Goal: Transaction & Acquisition: Purchase product/service

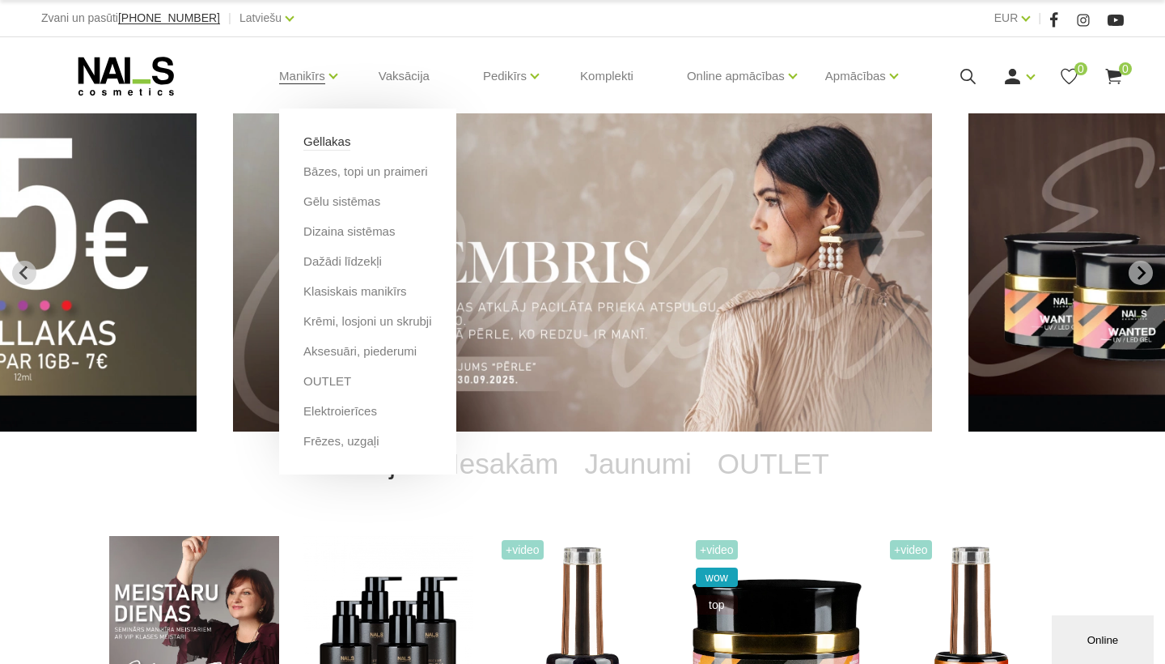
click at [350, 146] on link "Gēllakas" at bounding box center [326, 142] width 47 height 18
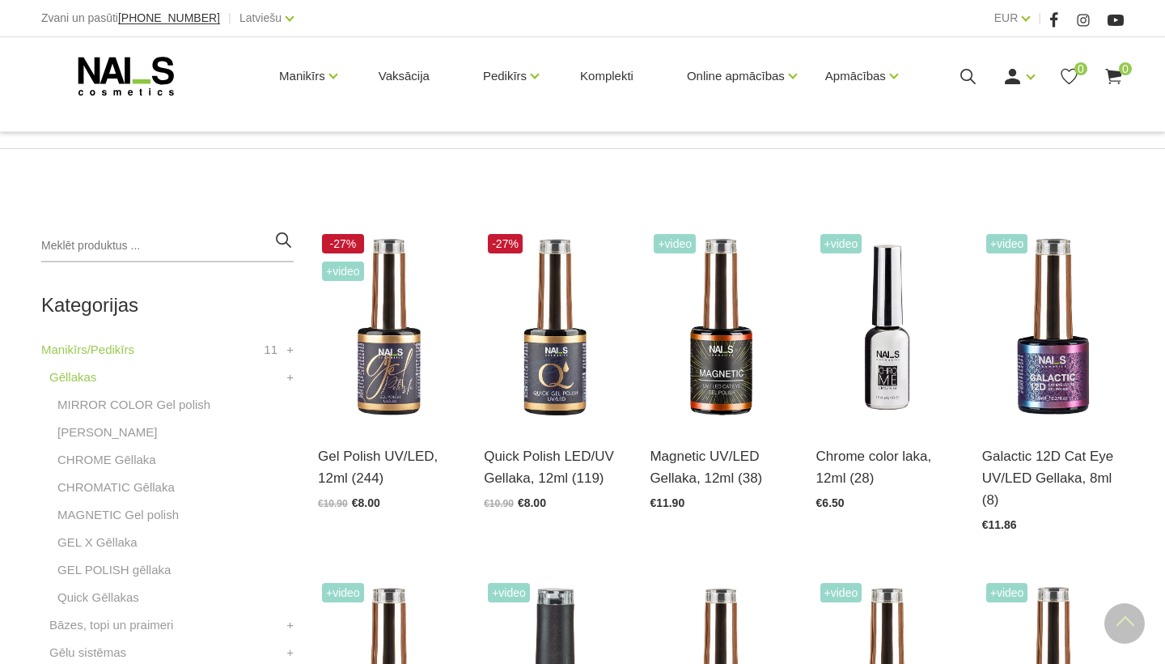
scroll to position [267, 0]
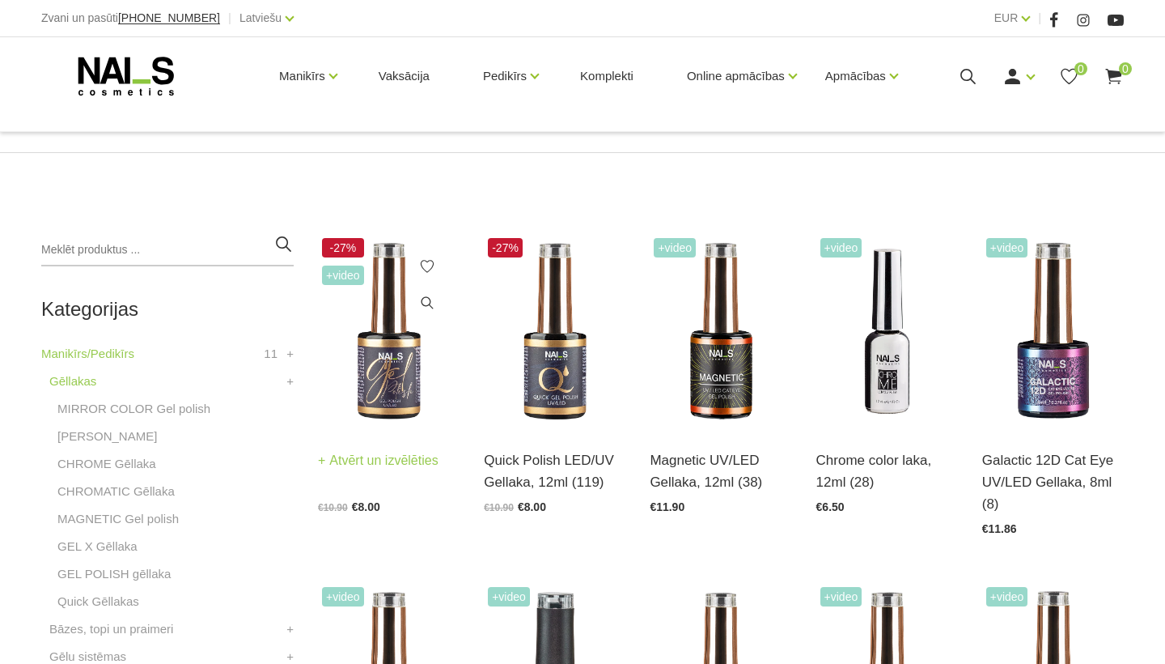
click at [389, 385] on img at bounding box center [389, 331] width 142 height 195
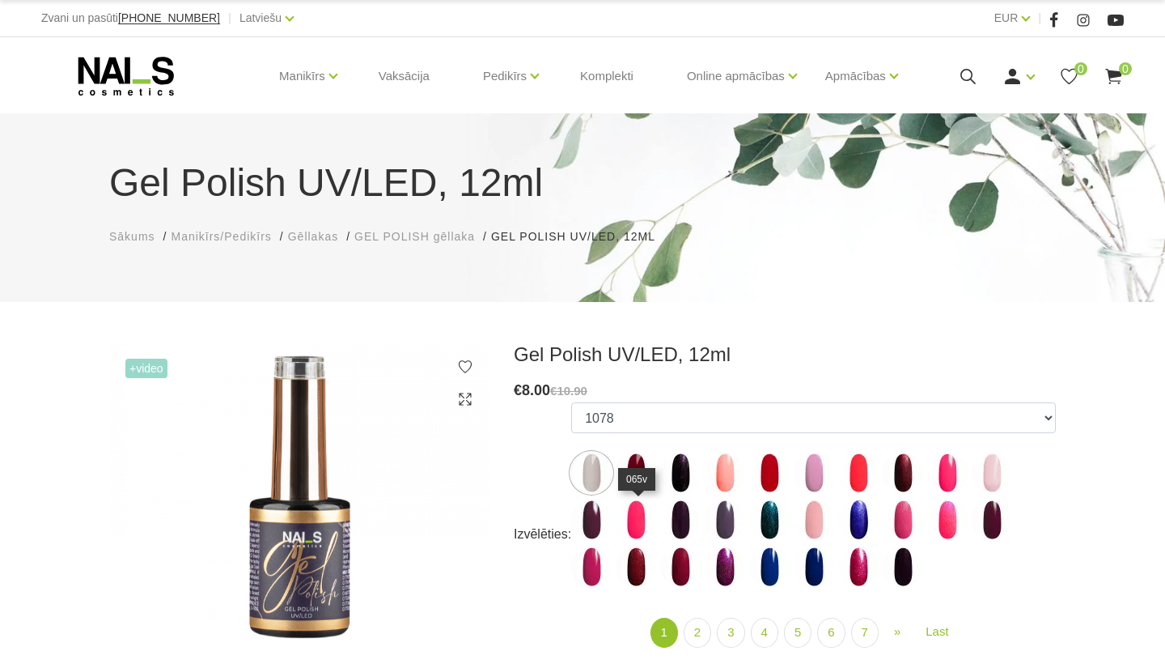
click at [639, 517] on img at bounding box center [636, 519] width 40 height 40
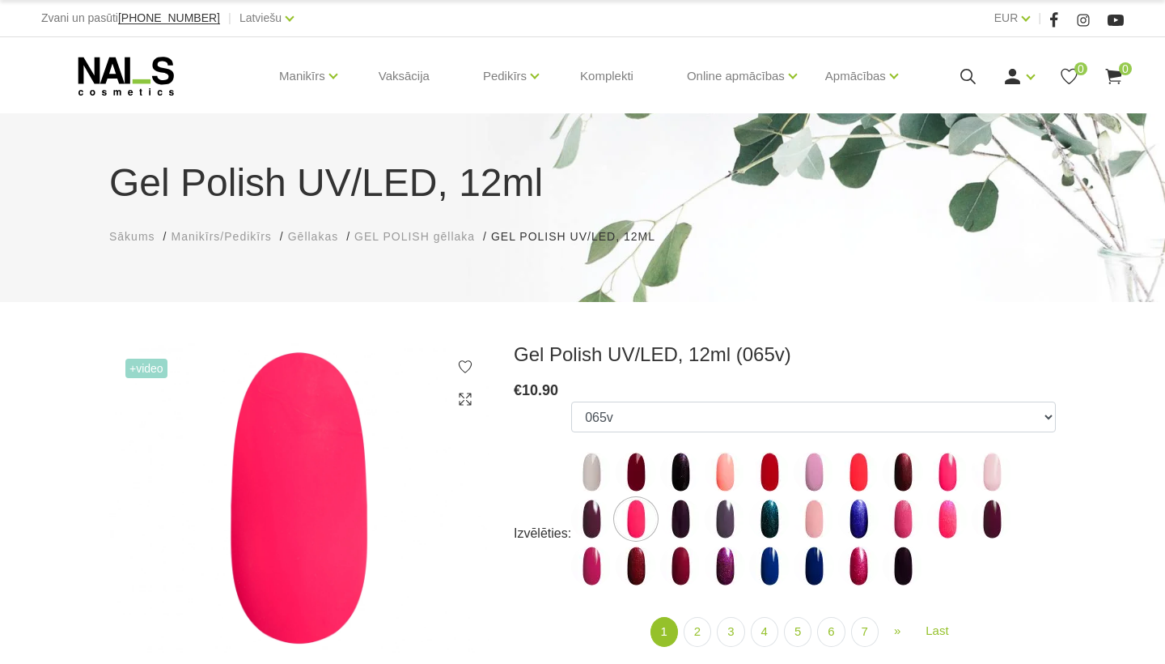
click at [1051, 575] on ul "1078 1081 001g 001n 003c 008b 011n 012g 016n 020b 044v 065v 068p 069v 083g 085p…" at bounding box center [813, 496] width 485 height 191
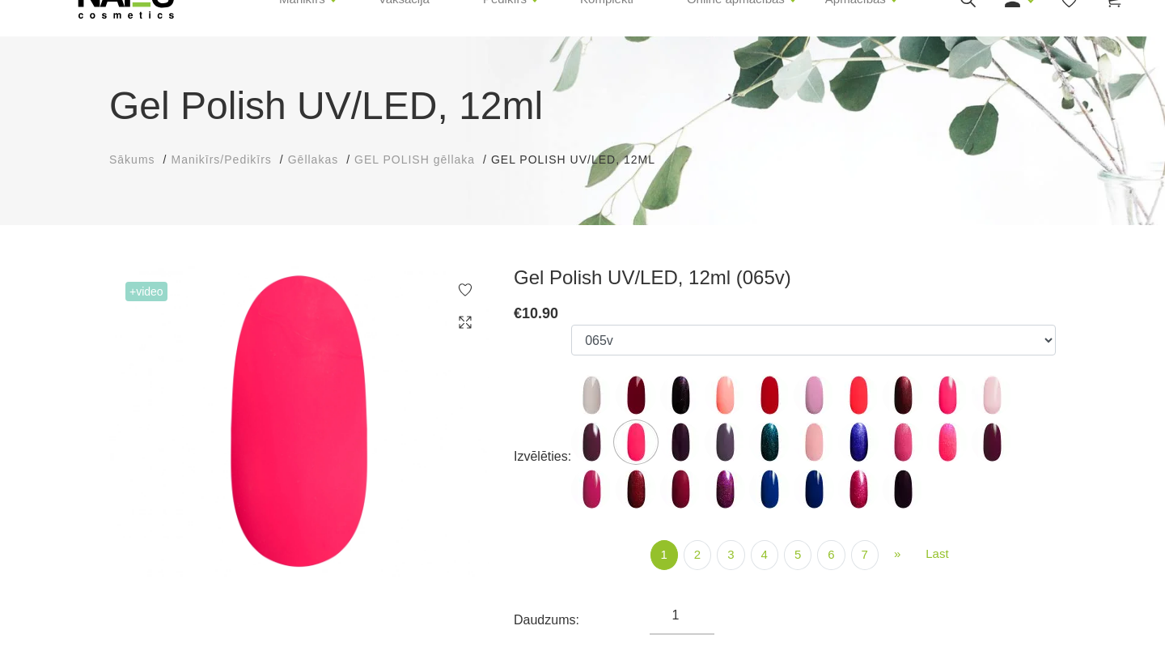
scroll to position [78, 0]
click at [680, 436] on img at bounding box center [680, 441] width 40 height 40
select select "3994"
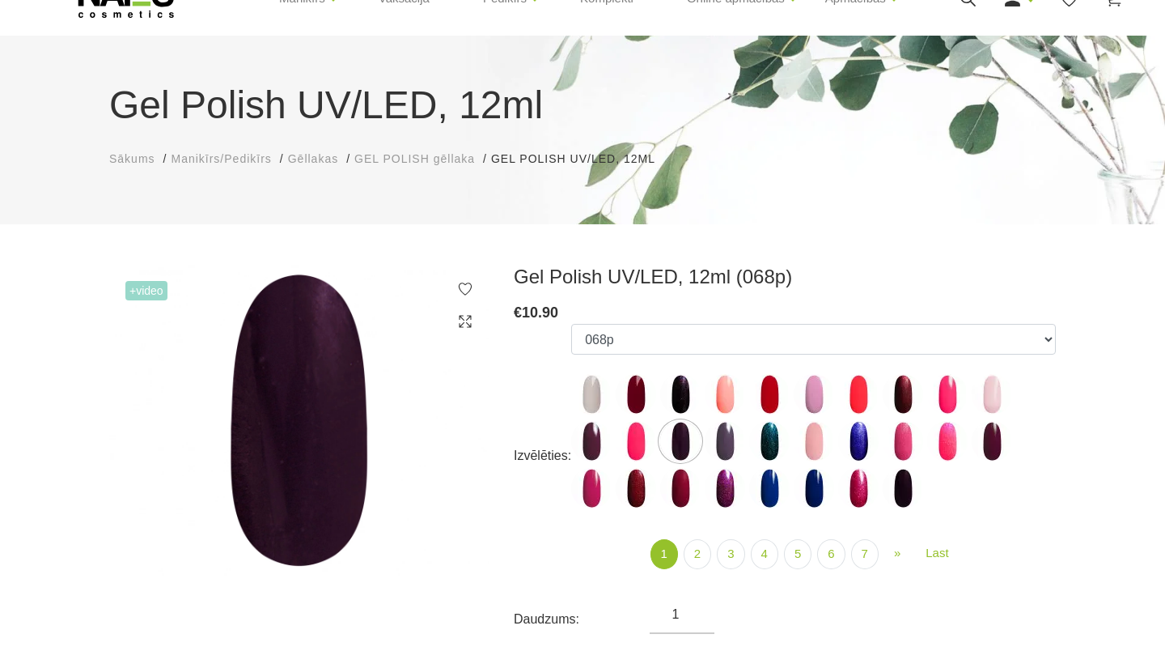
click at [759, 277] on h3 "Gel Polish UV/LED, 12ml (068p)" at bounding box center [785, 277] width 542 height 24
drag, startPoint x: 770, startPoint y: 276, endPoint x: 729, endPoint y: 278, distance: 40.5
click at [729, 278] on h3 "Gel Polish UV/LED, 12ml (068p)" at bounding box center [785, 277] width 542 height 24
copy h3 "068p"
click at [875, 561] on link "7" at bounding box center [865, 554] width 28 height 30
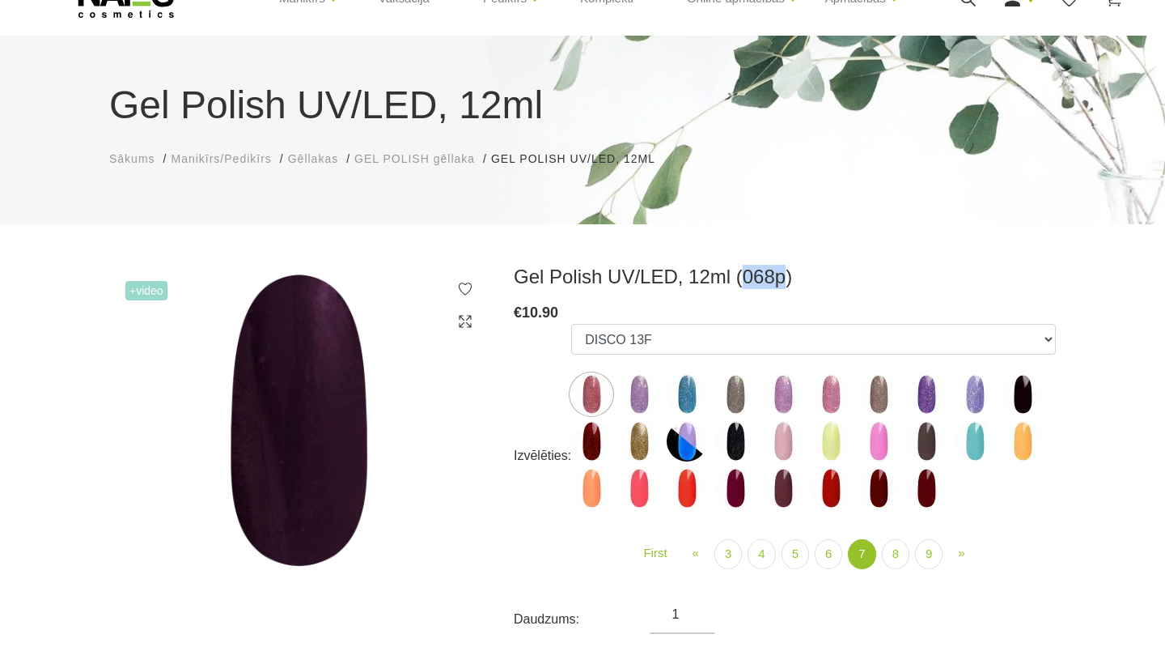
click at [702, 482] on img at bounding box center [687, 488] width 40 height 40
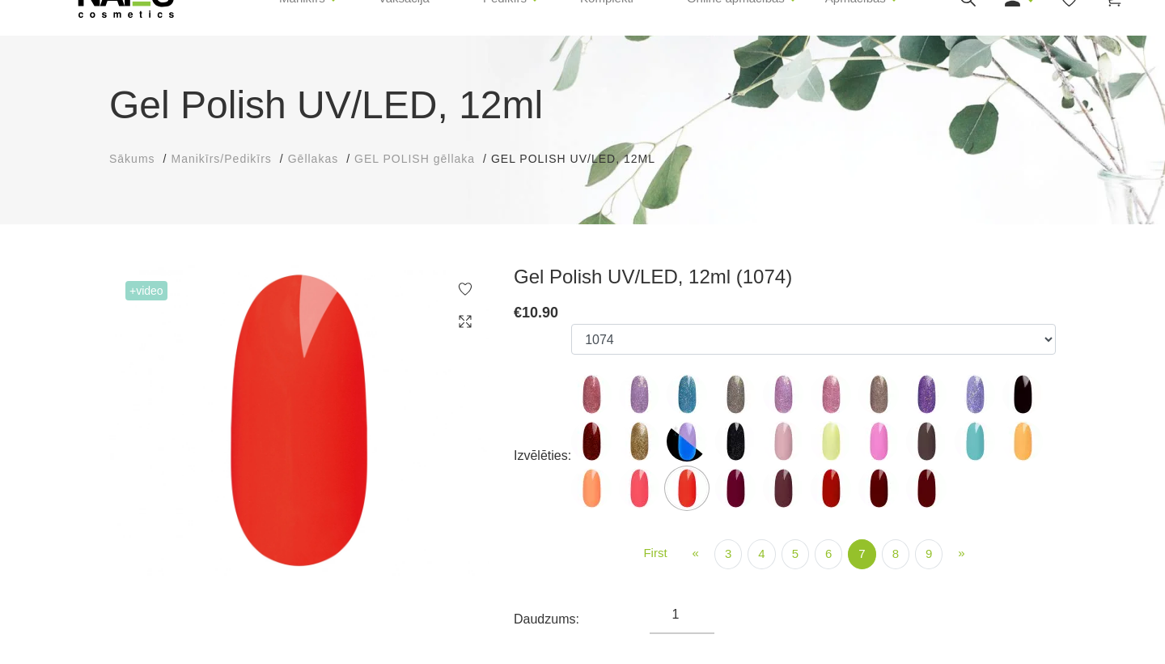
click at [594, 494] on img at bounding box center [591, 488] width 40 height 40
select select "5886"
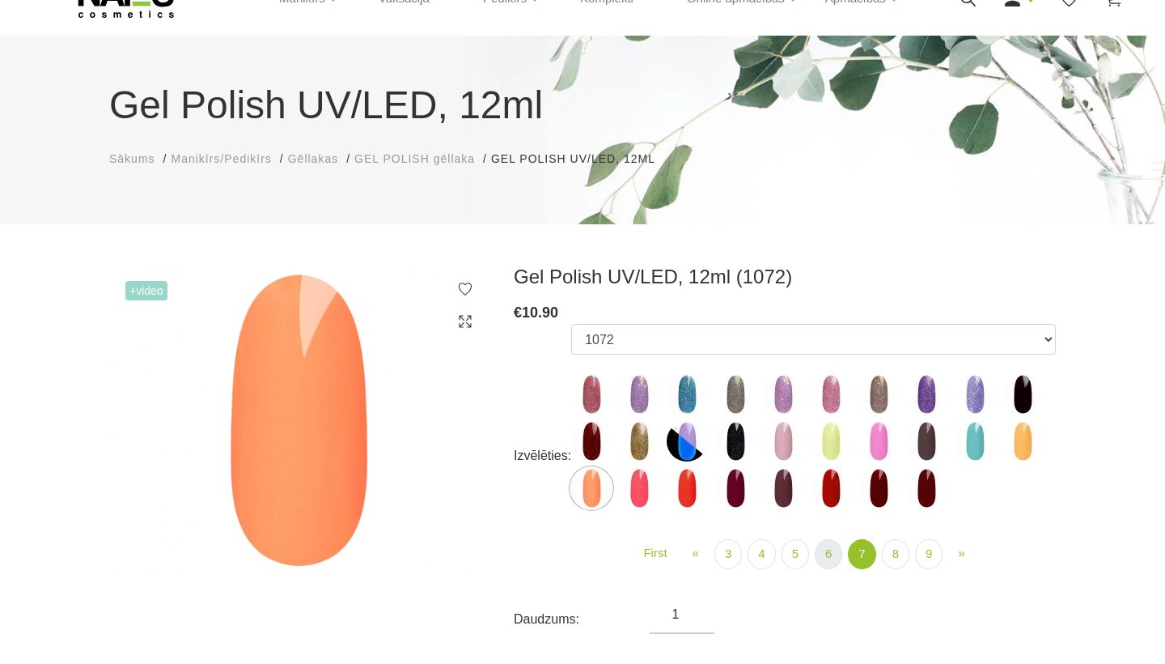
click at [833, 553] on link "6" at bounding box center [829, 554] width 28 height 30
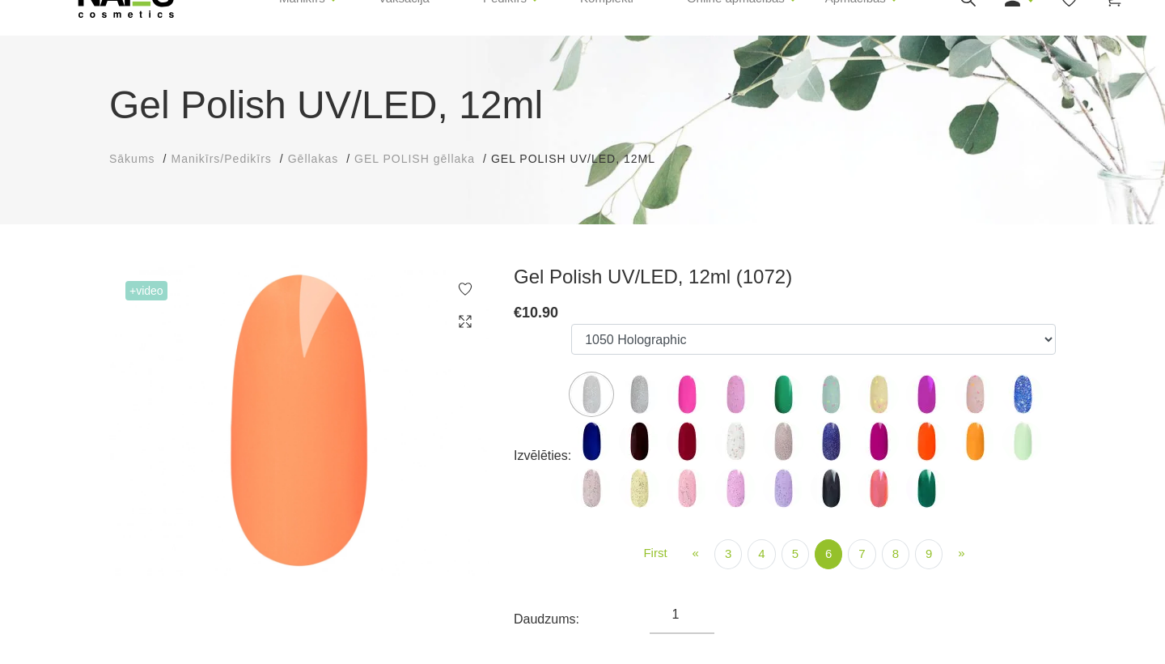
click at [834, 394] on img at bounding box center [831, 394] width 40 height 40
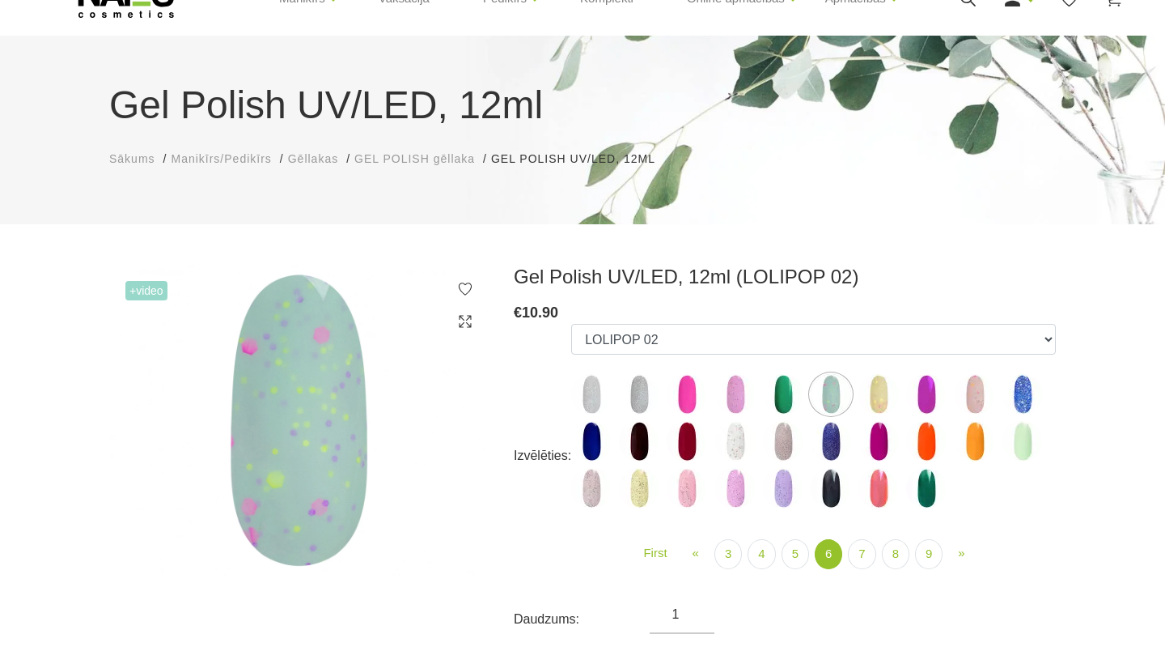
click at [785, 494] on img at bounding box center [783, 488] width 40 height 40
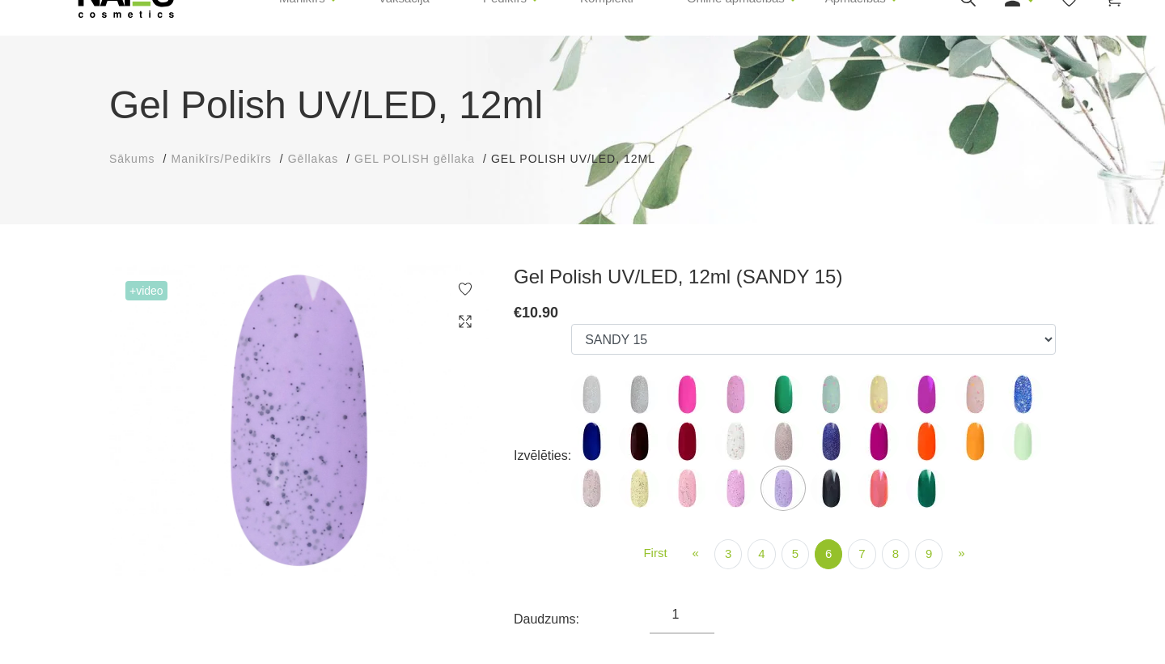
click at [841, 487] on img at bounding box center [831, 488] width 40 height 40
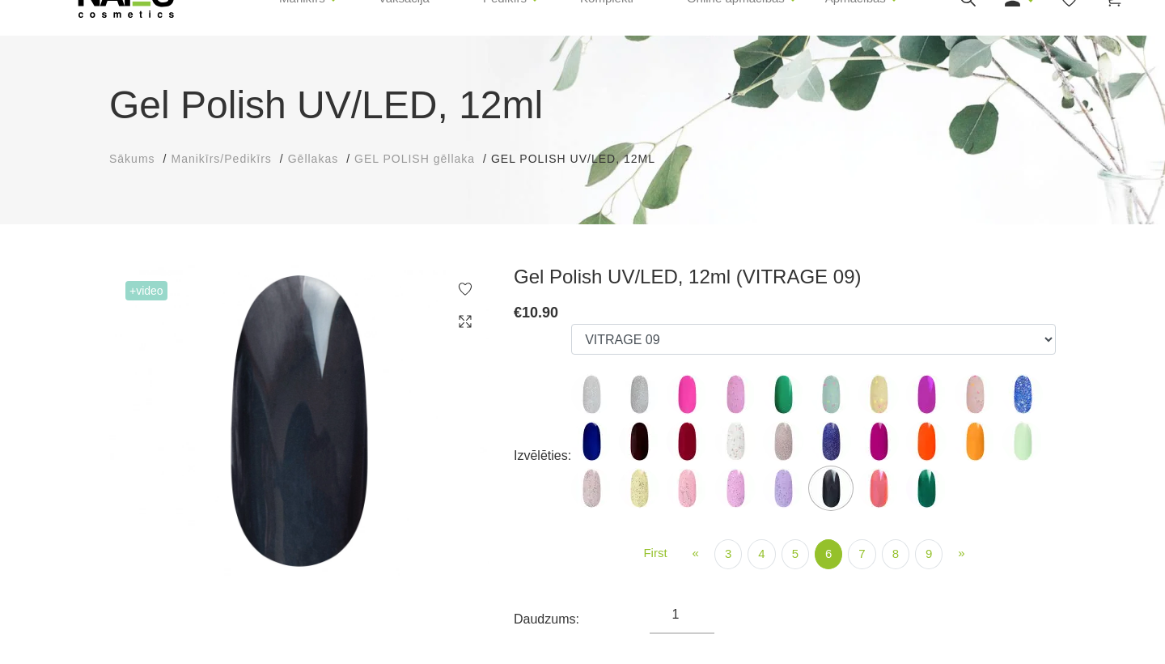
click at [899, 493] on img at bounding box center [879, 488] width 40 height 40
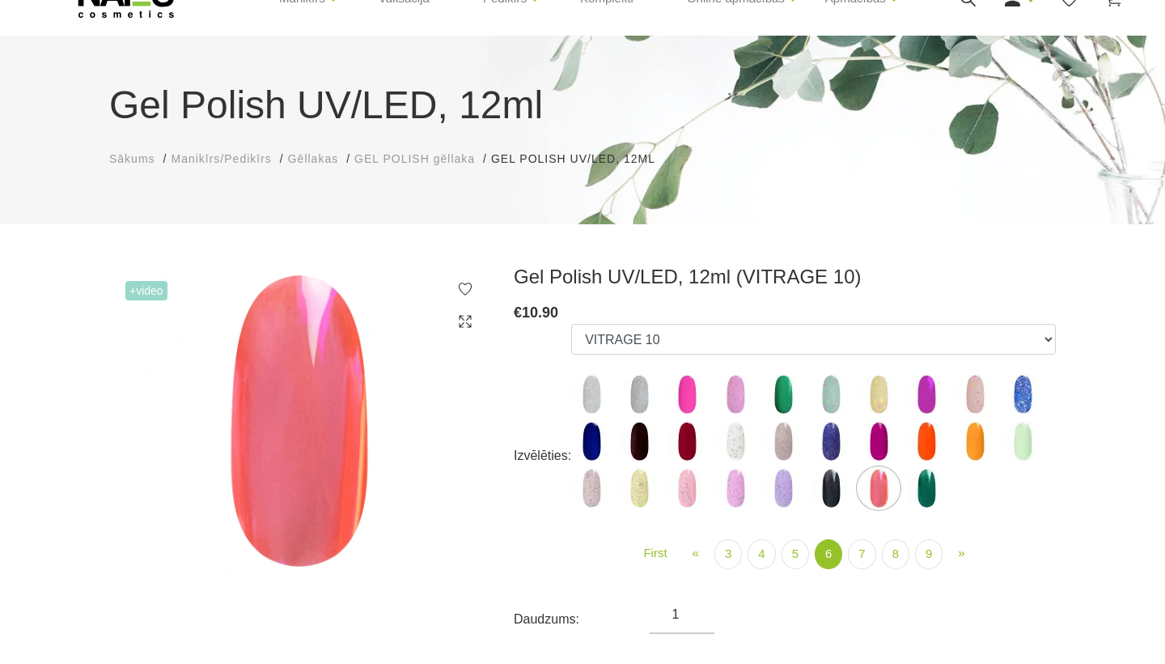
click at [929, 490] on img at bounding box center [926, 488] width 40 height 40
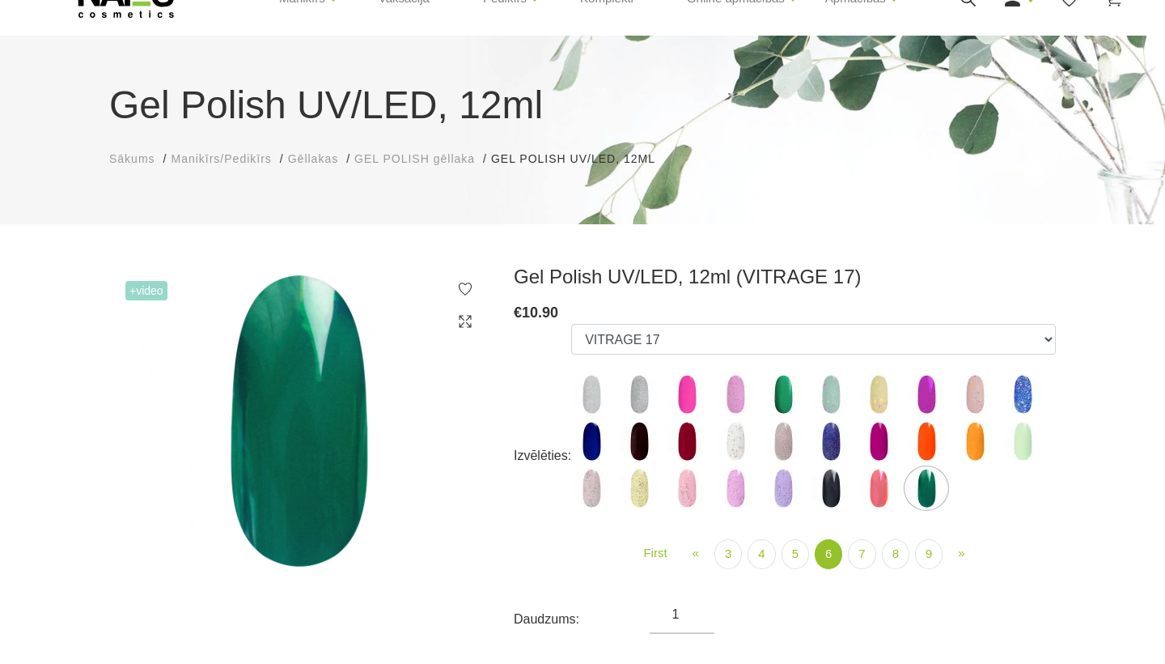
click at [1020, 449] on img at bounding box center [1023, 441] width 40 height 40
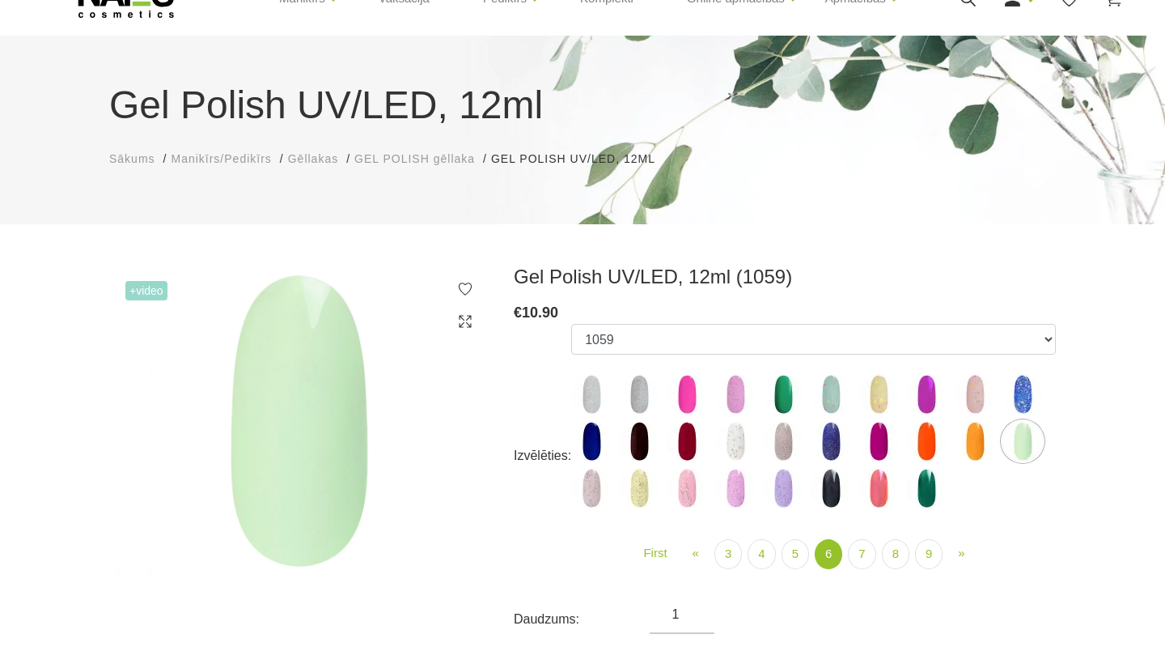
click at [975, 403] on img at bounding box center [975, 394] width 40 height 40
select select "5222"
